Goal: Task Accomplishment & Management: Manage account settings

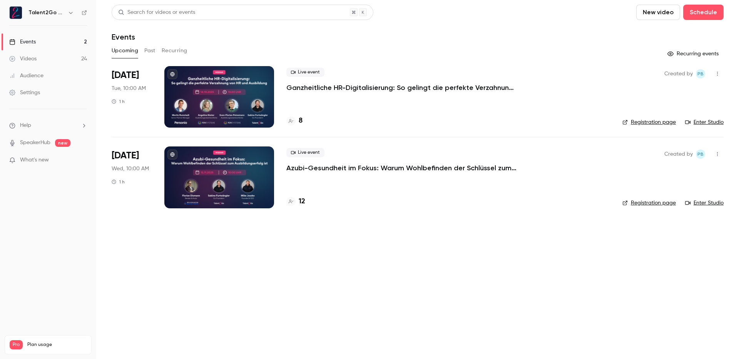
click at [59, 94] on link "Settings" at bounding box center [48, 92] width 96 height 17
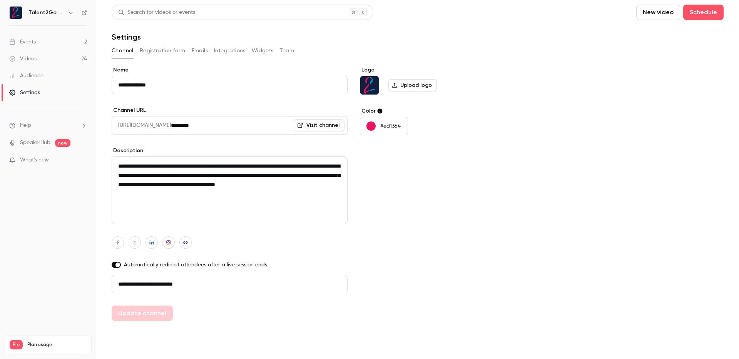
click at [167, 55] on button "Registration form" at bounding box center [163, 51] width 46 height 12
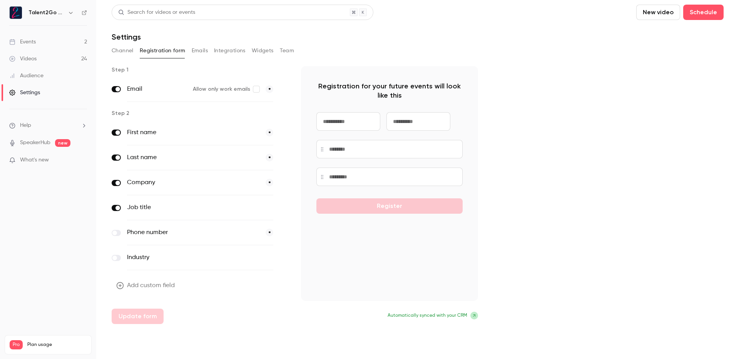
click at [115, 236] on div "Phone number *" at bounding box center [200, 233] width 177 height 25
click at [117, 231] on span at bounding box center [114, 233] width 5 height 5
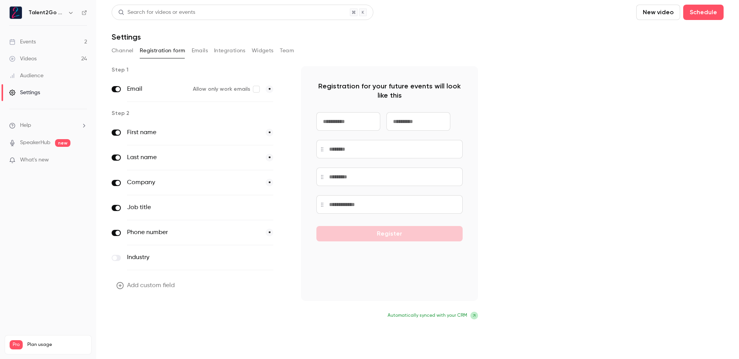
click at [149, 314] on button "Update form" at bounding box center [138, 316] width 52 height 15
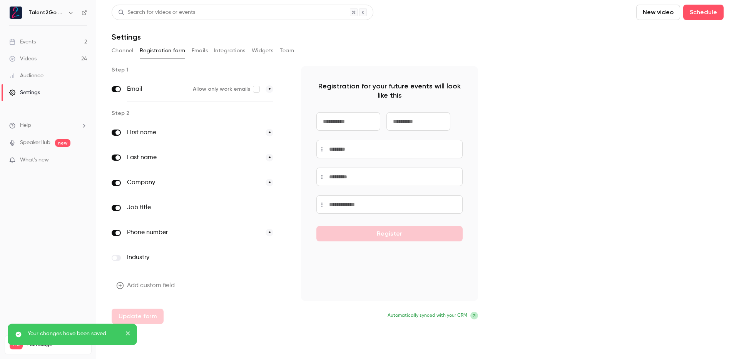
click at [574, 84] on div "Step 1 Email Allow only work emails * Step 2 First name * Last name * Company *…" at bounding box center [418, 195] width 612 height 258
